Goal: Task Accomplishment & Management: Manage account settings

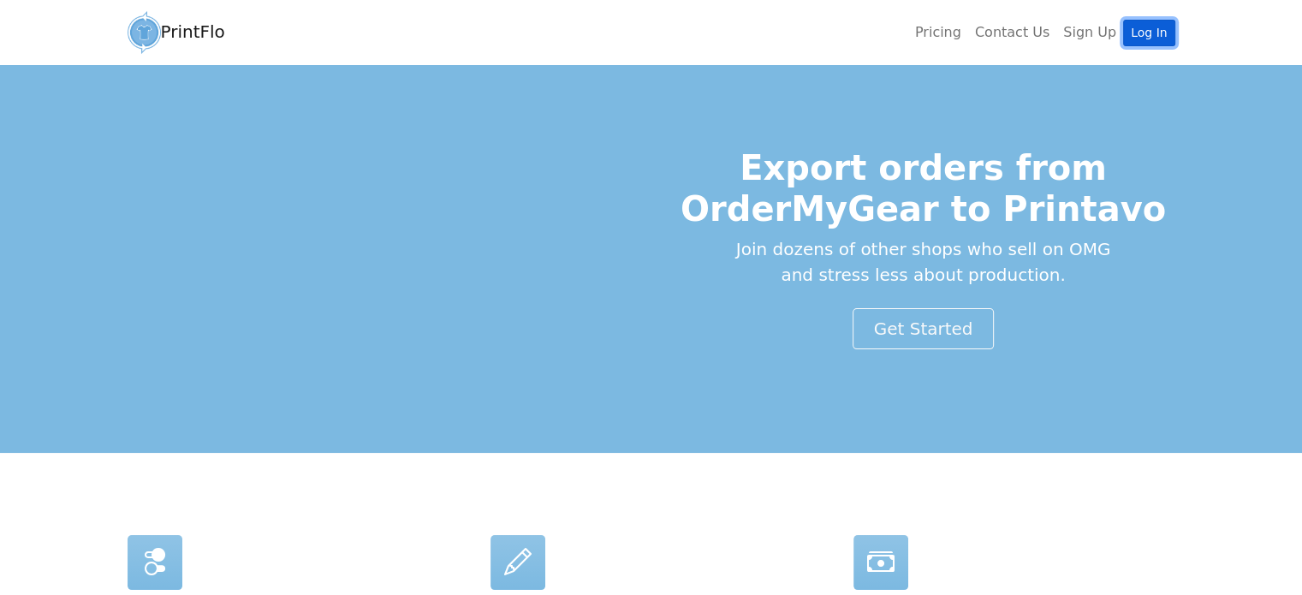
click at [1157, 24] on link "Log In" at bounding box center [1148, 33] width 51 height 27
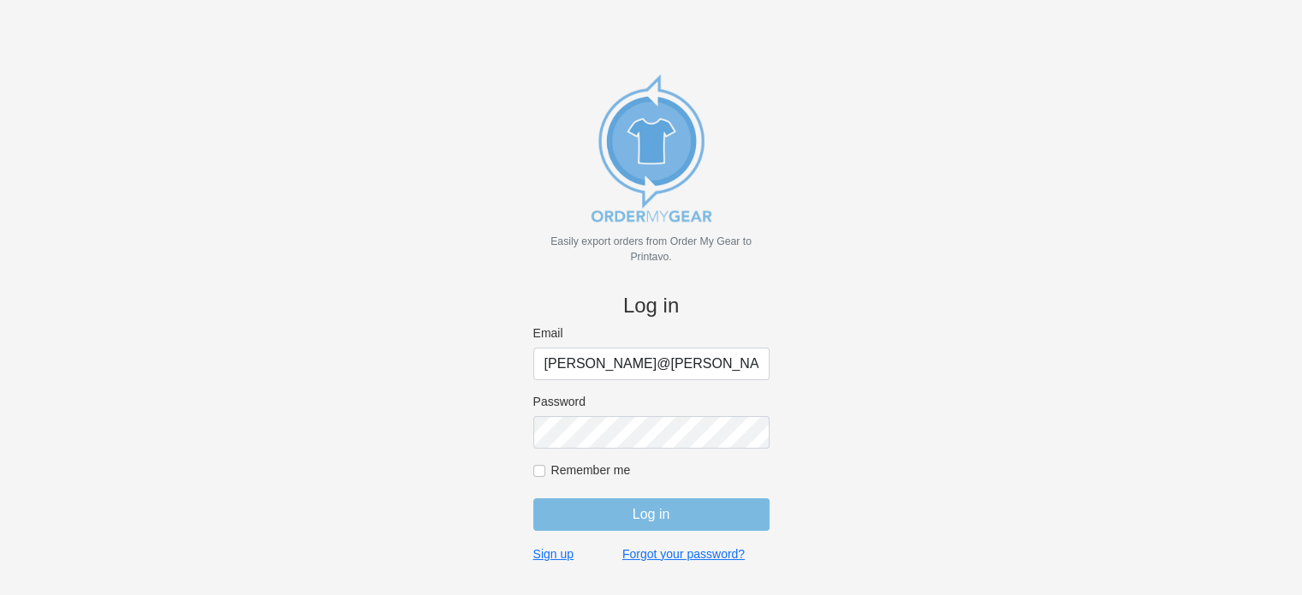
type input "[PERSON_NAME][EMAIL_ADDRESS][DOMAIN_NAME]"
click at [709, 510] on input "Log in" at bounding box center [651, 514] width 236 height 33
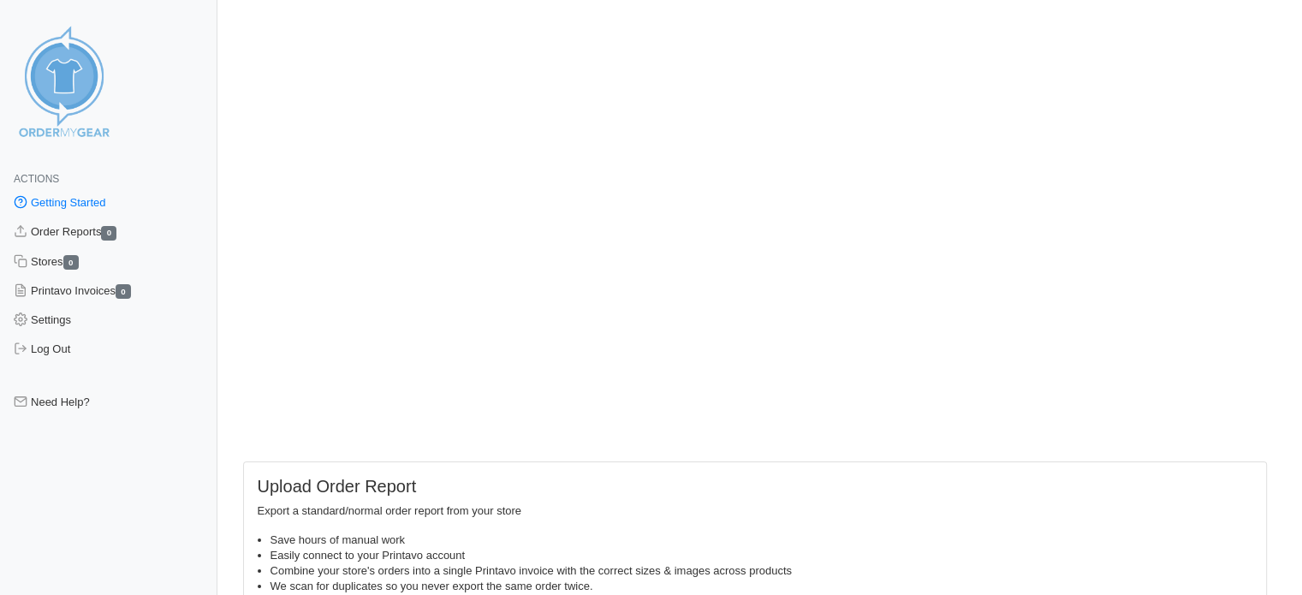
scroll to position [171, 0]
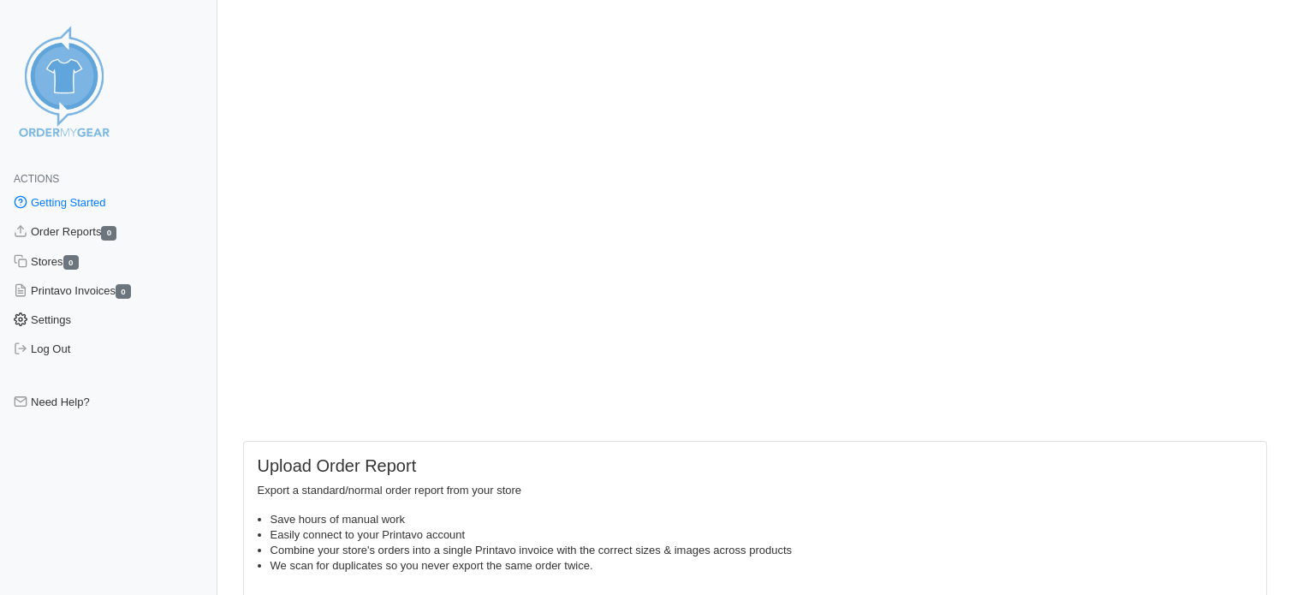
click at [31, 311] on link "Settings" at bounding box center [109, 320] width 218 height 29
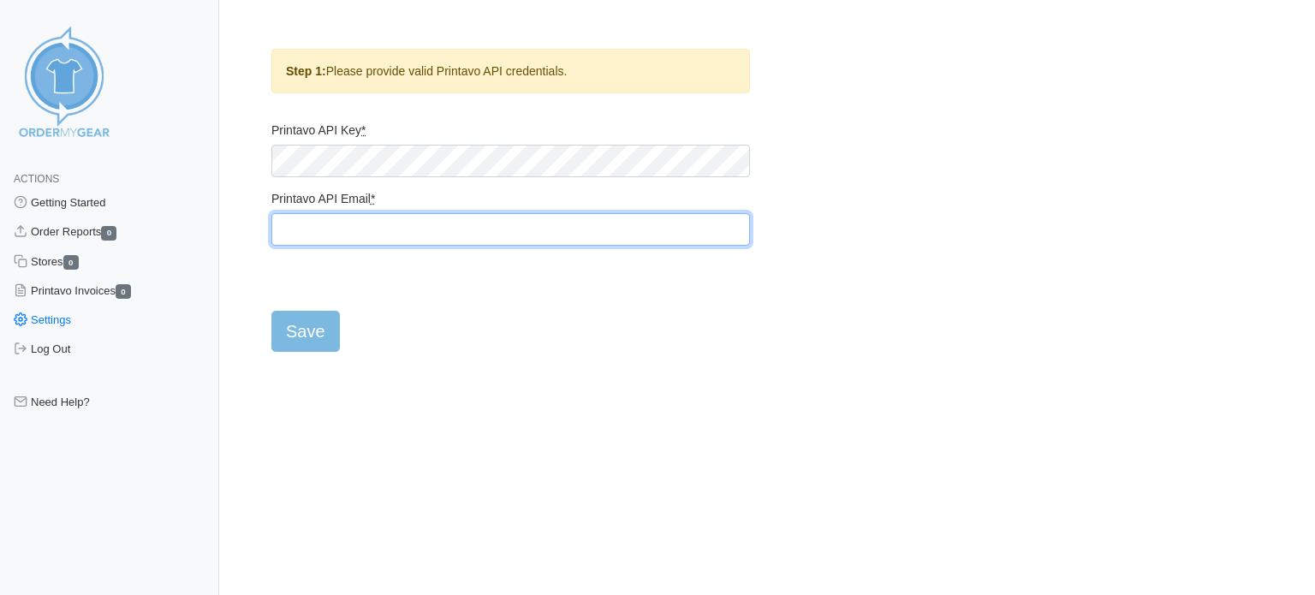
click at [287, 232] on input "Printavo API Email *" at bounding box center [510, 229] width 479 height 33
type input "trish@praterdesignstx.com"
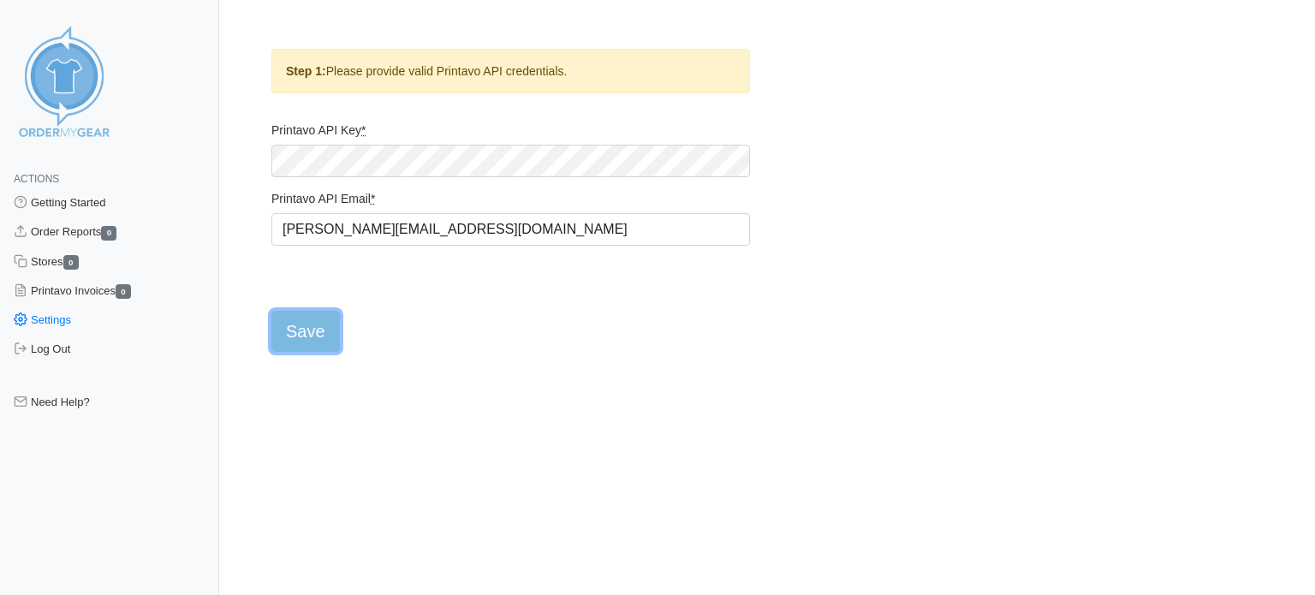
click at [325, 316] on input "Save" at bounding box center [305, 331] width 69 height 41
type input "Saving..."
click at [51, 264] on link "Stores 0" at bounding box center [109, 261] width 219 height 29
click at [58, 264] on link "Stores 0" at bounding box center [109, 261] width 219 height 29
click at [43, 263] on link "Stores 0" at bounding box center [109, 261] width 219 height 29
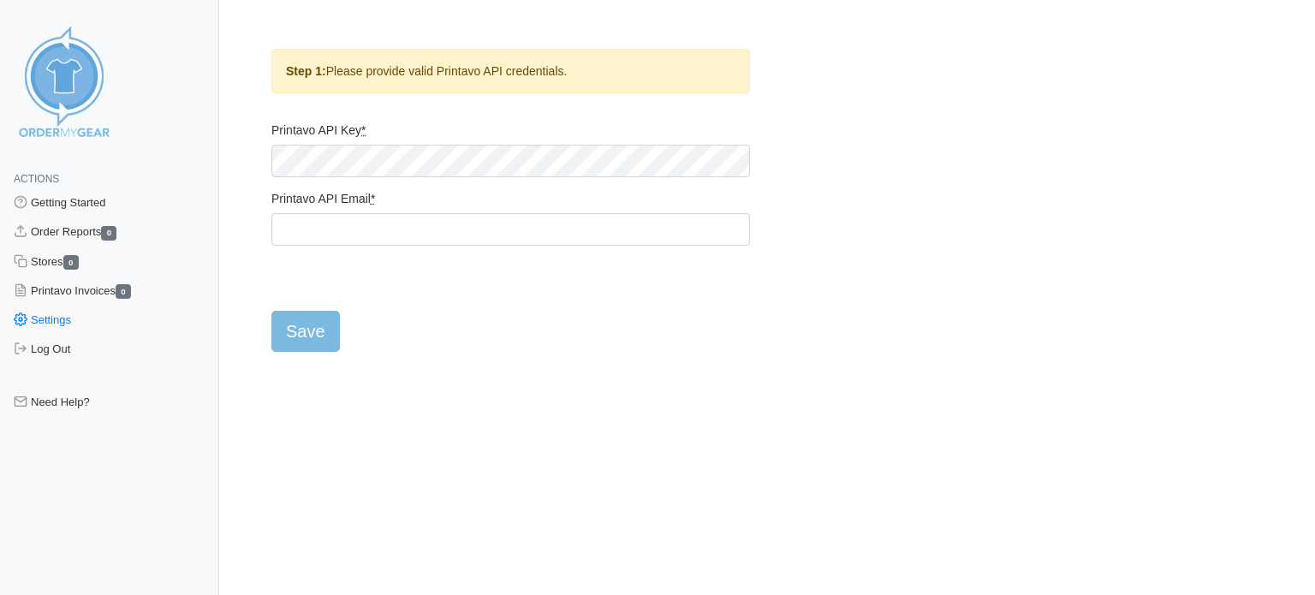
click at [366, 134] on abbr "*" at bounding box center [363, 130] width 4 height 14
click at [366, 125] on abbr "*" at bounding box center [363, 130] width 4 height 14
click at [375, 203] on abbr "*" at bounding box center [373, 199] width 4 height 14
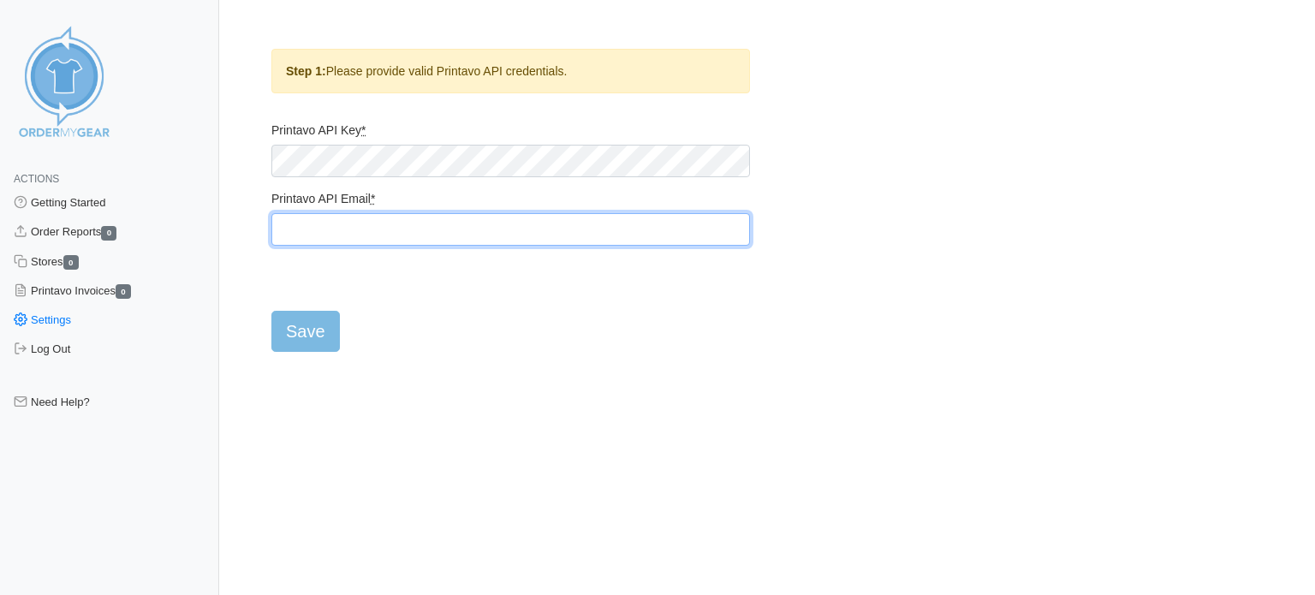
click at [392, 213] on input "Printavo API Email *" at bounding box center [510, 229] width 479 height 33
click at [315, 217] on input "Printavo API Email *" at bounding box center [510, 229] width 479 height 33
type input "[PERSON_NAME][EMAIL_ADDRESS][DOMAIN_NAME]"
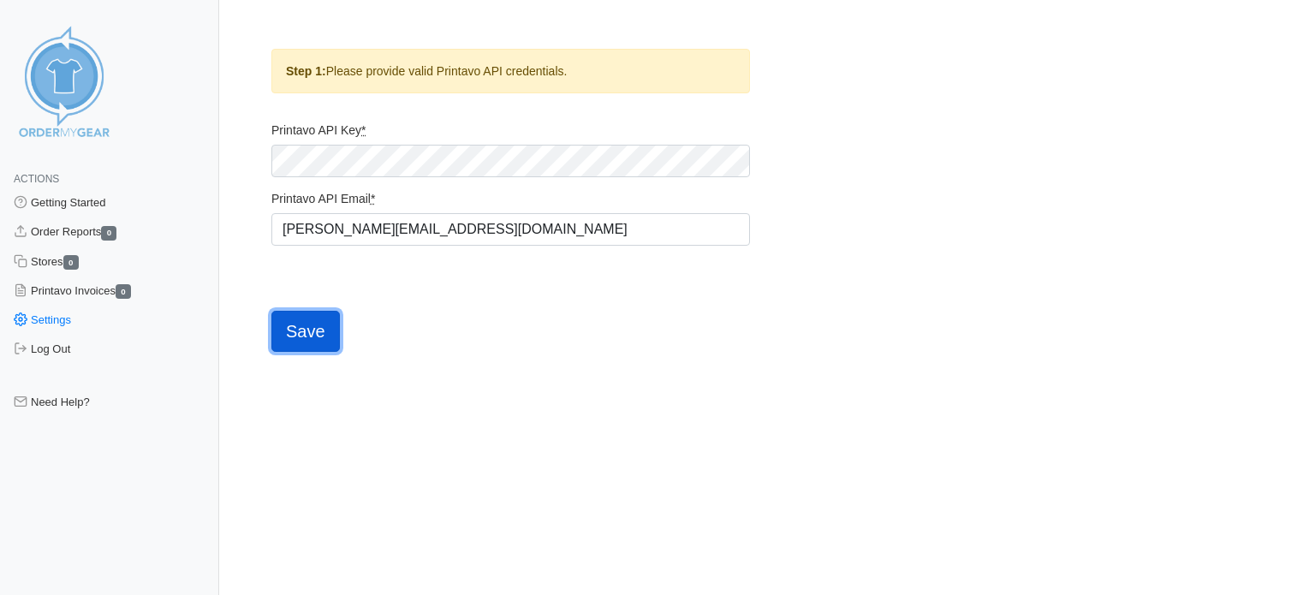
click at [289, 331] on input "Save" at bounding box center [305, 331] width 69 height 41
type input "Saving..."
click at [286, 327] on input "Save" at bounding box center [305, 331] width 69 height 41
type input "Saving..."
click at [99, 205] on link "Getting Started" at bounding box center [109, 202] width 219 height 29
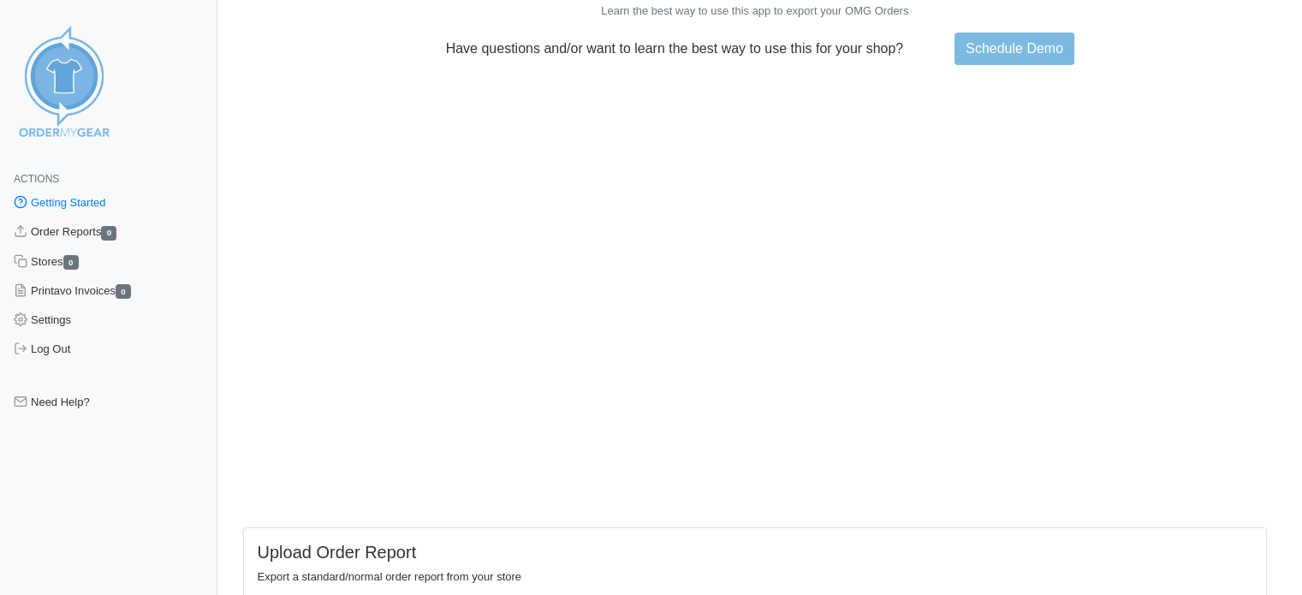
scroll to position [86, 0]
click at [59, 325] on link "Settings" at bounding box center [109, 320] width 218 height 29
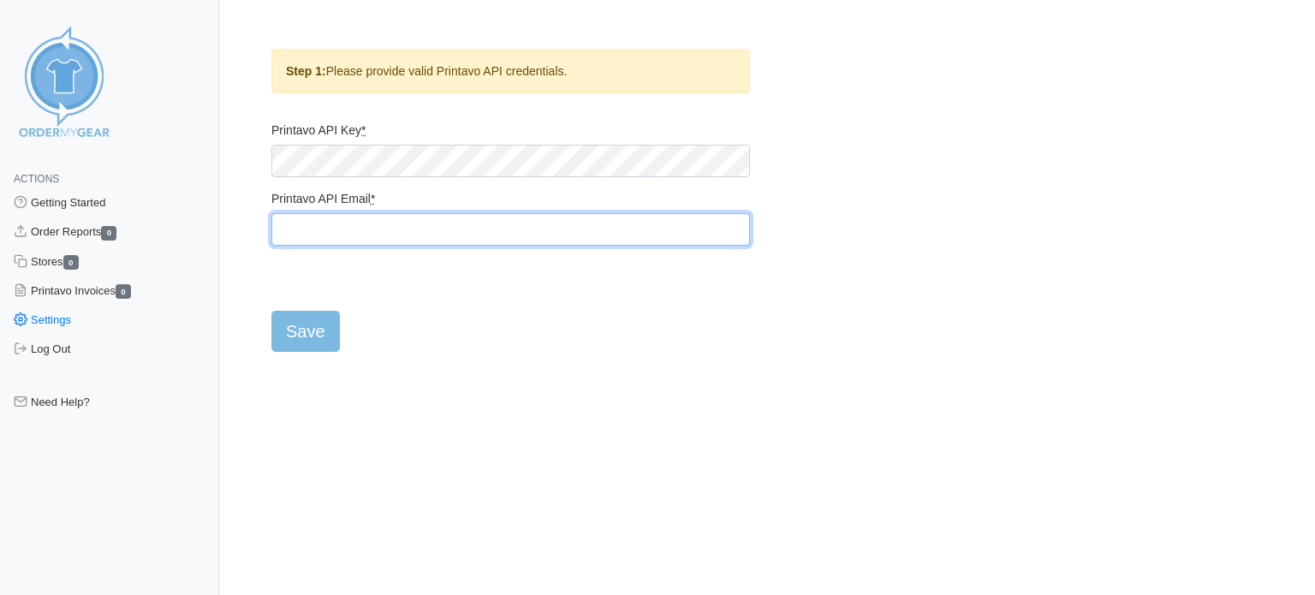
click at [317, 231] on input "Printavo API Email *" at bounding box center [510, 229] width 479 height 33
type input "inventory@praterdesignstx.com"
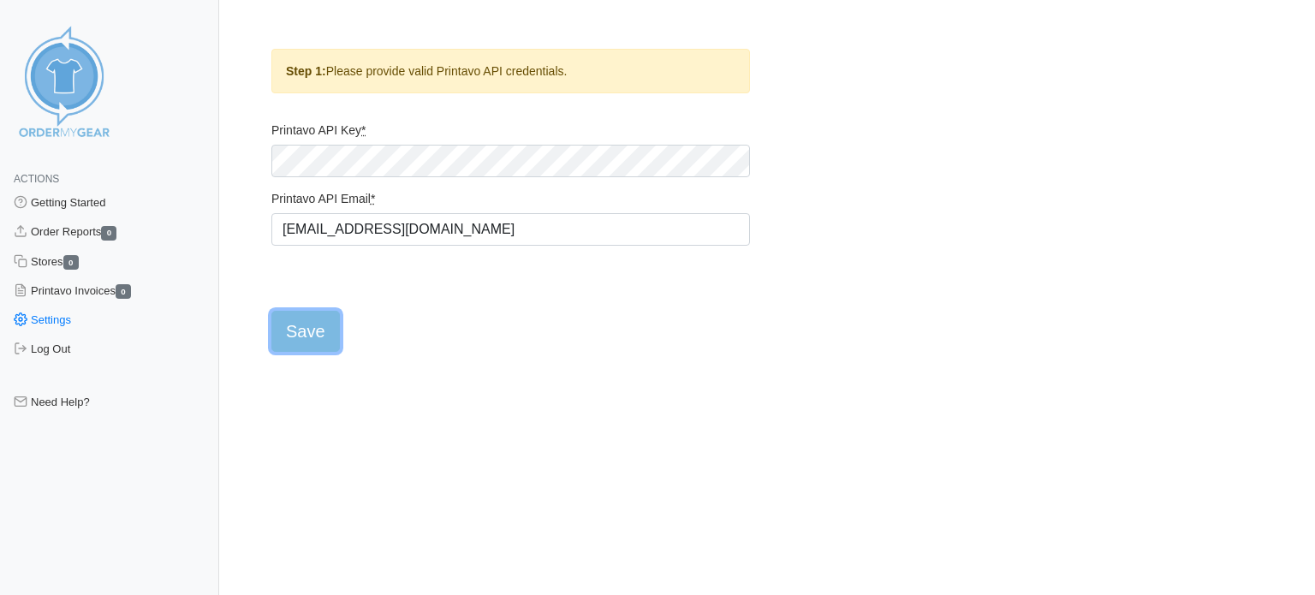
click at [329, 342] on input "Save" at bounding box center [305, 331] width 69 height 41
type input "Saving..."
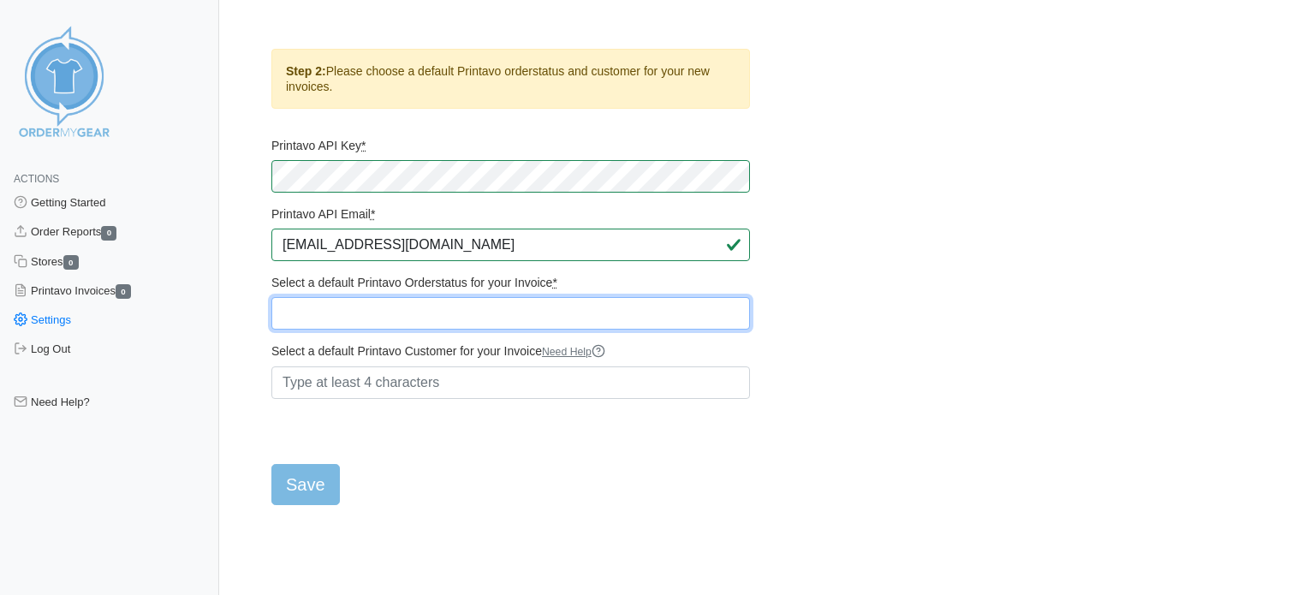
click at [496, 309] on select "Quote Quote Approval Sent Quote Approved Pending Proof Creation Art Approval Se…" at bounding box center [510, 313] width 479 height 33
select select "500369"
click at [271, 297] on select "Quote Quote Approval Sent Quote Approved Pending Proof Creation Art Approval Se…" at bounding box center [510, 313] width 479 height 33
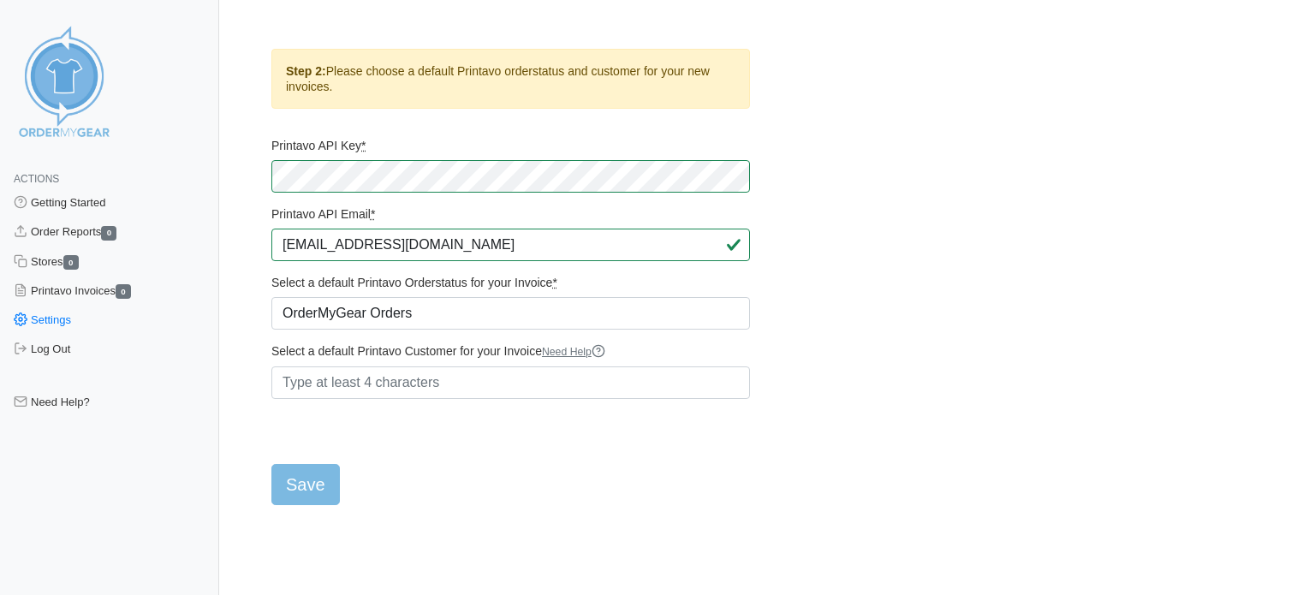
click at [389, 399] on form "Printavo API Key * Printavo API Email * inventory@praterdesignstx.com Select a …" at bounding box center [510, 321] width 479 height 367
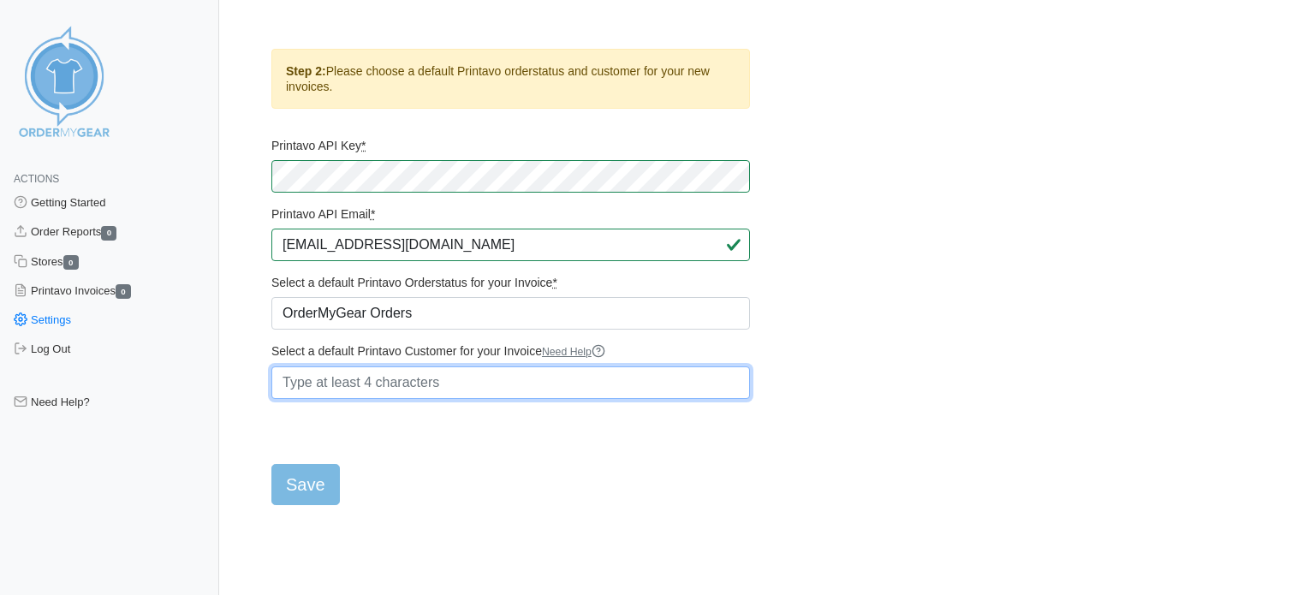
click at [527, 389] on input "Select a default Printavo Customer for your Invoice Need Help" at bounding box center [510, 383] width 479 height 33
type input "O"
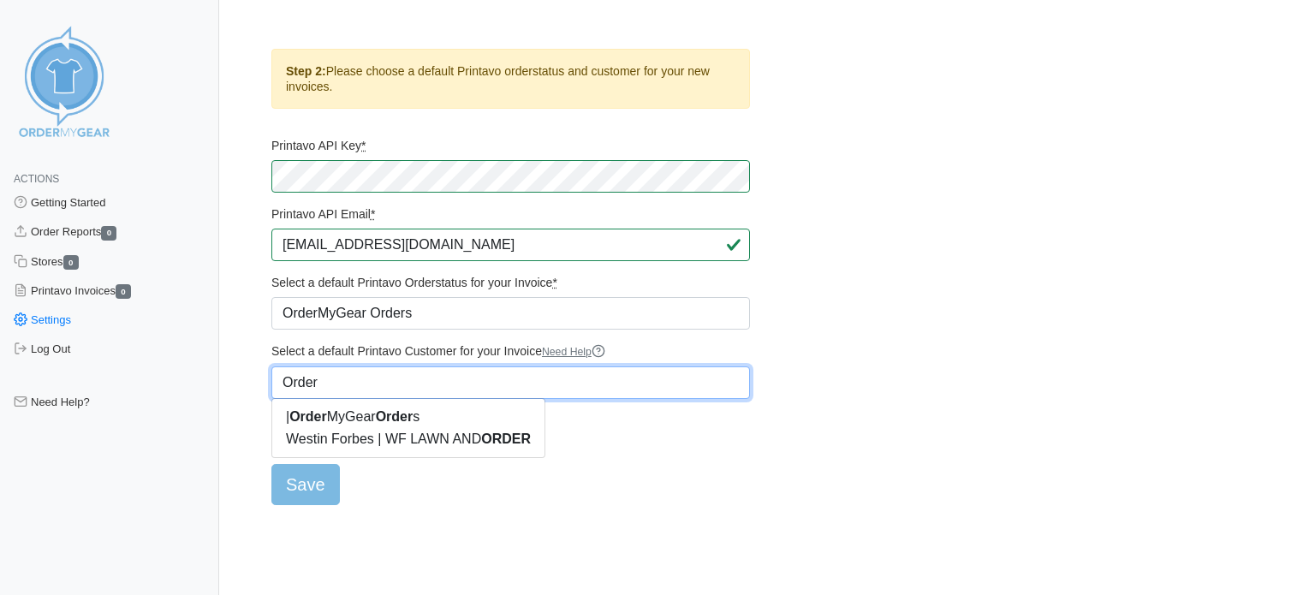
click at [361, 418] on link "| Order MyGear Order s" at bounding box center [408, 417] width 272 height 22
type input "| OrderMyGear Orders"
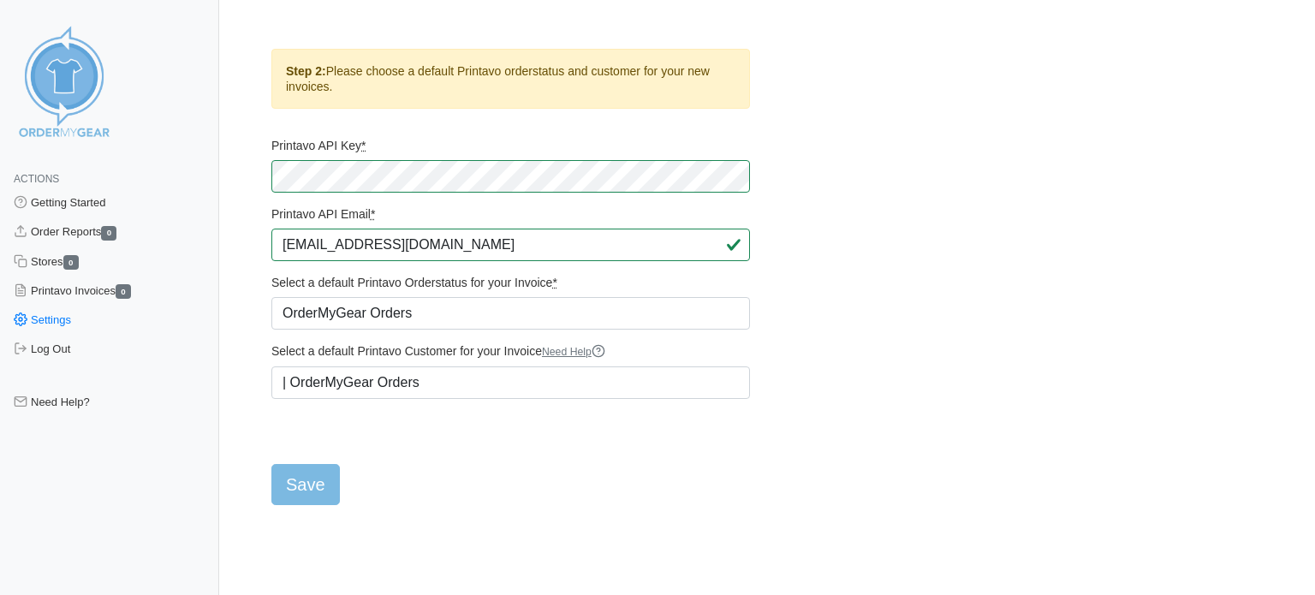
click at [259, 481] on div "Step 2: Please choose a default Printavo orderstatus and customer for your new …" at bounding box center [511, 277] width 504 height 456
click at [310, 482] on input "Save" at bounding box center [305, 484] width 69 height 41
type input "Saving..."
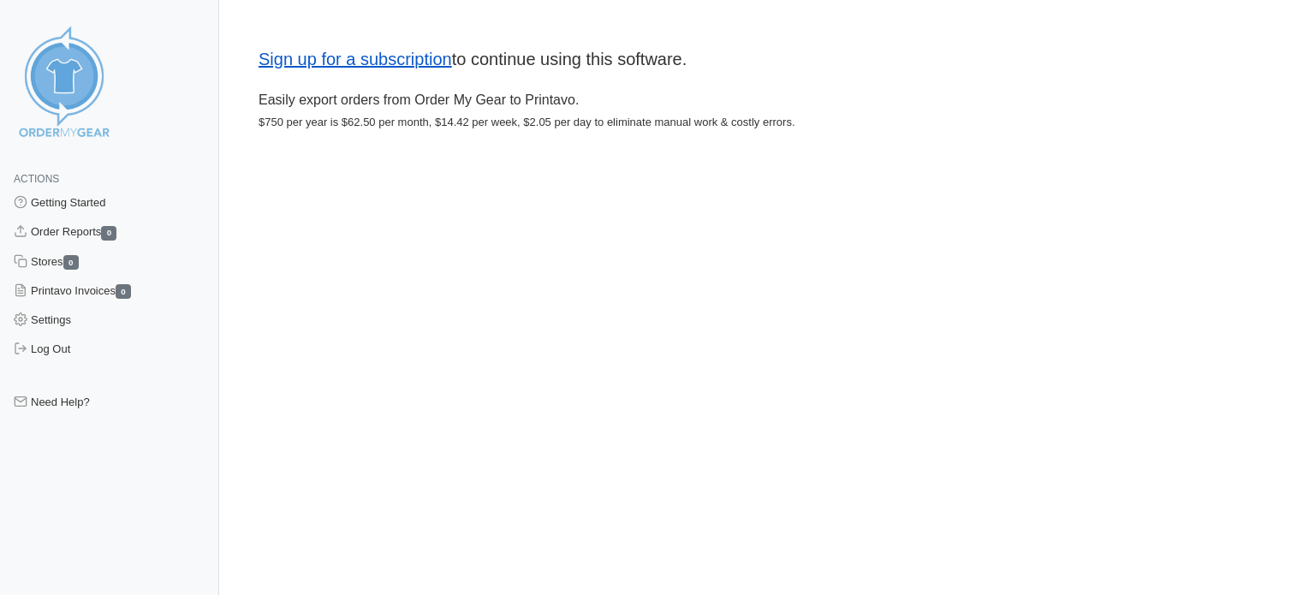
click at [444, 62] on link "Sign up for a subscription" at bounding box center [356, 59] width 194 height 19
click at [76, 194] on link "Getting Started" at bounding box center [109, 202] width 219 height 29
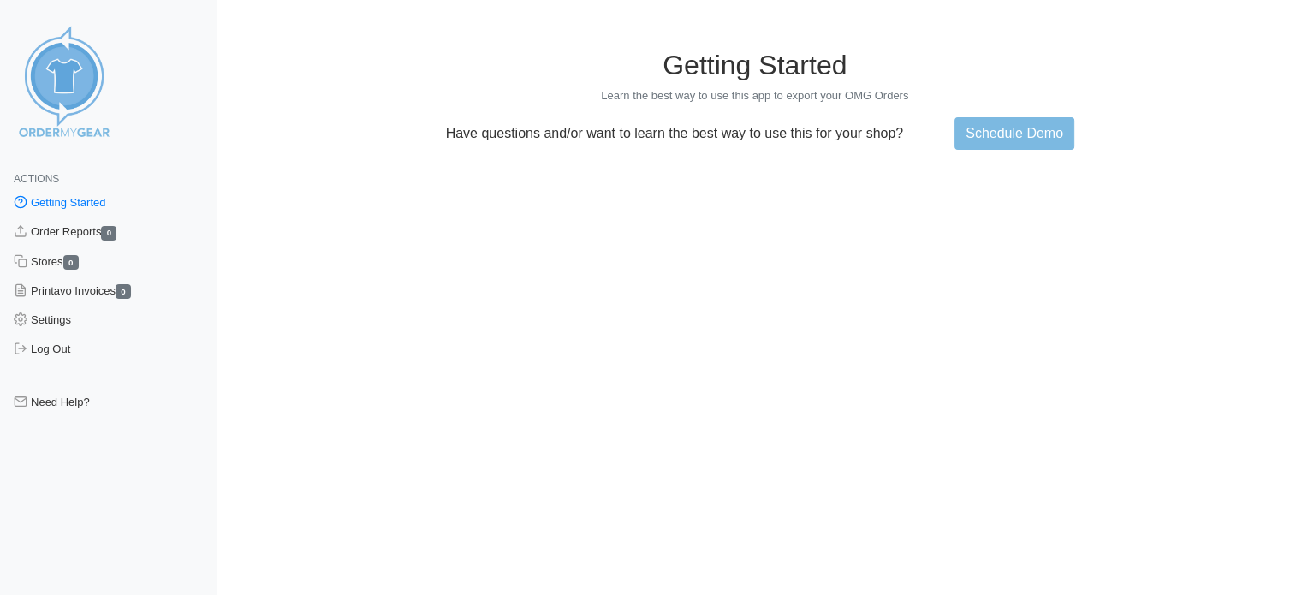
scroll to position [86, 0]
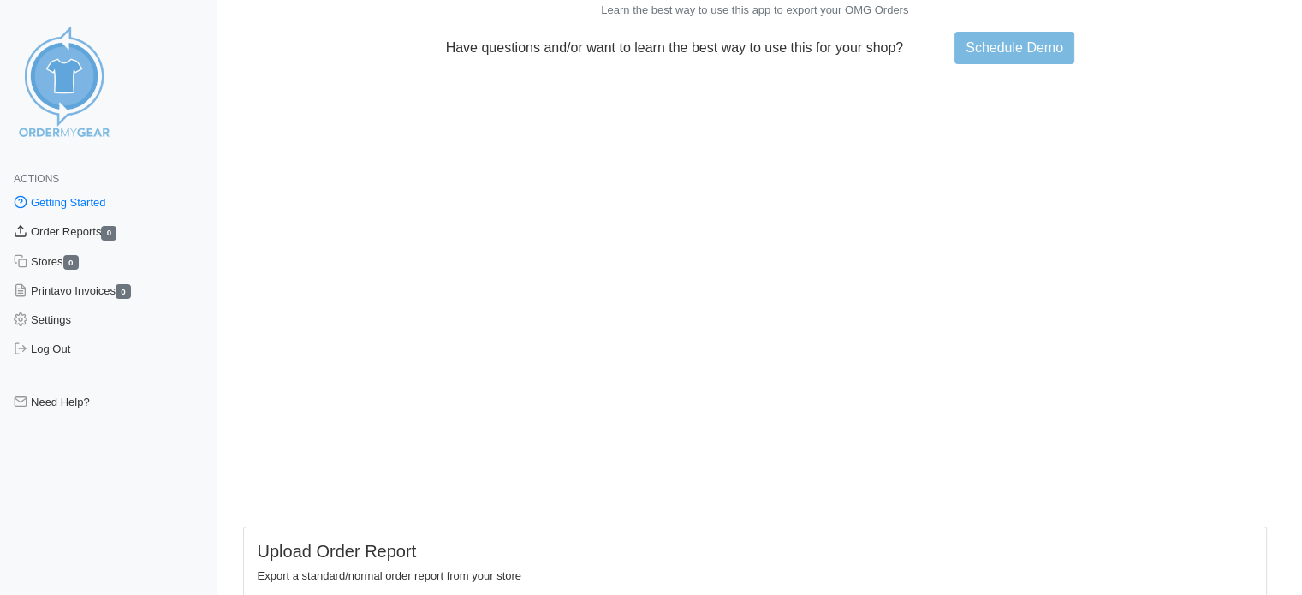
click at [51, 226] on link "Order Reports 0" at bounding box center [109, 232] width 218 height 29
